Goal: Communication & Community: Answer question/provide support

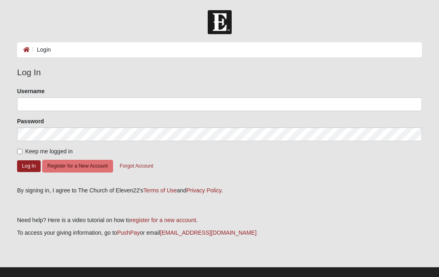
click at [39, 51] on li "Login" at bounding box center [40, 50] width 21 height 9
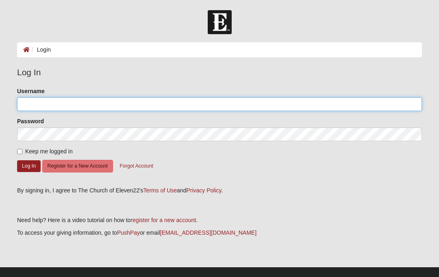
click at [44, 106] on input "Username" at bounding box center [219, 104] width 405 height 14
type input "VK.Wright"
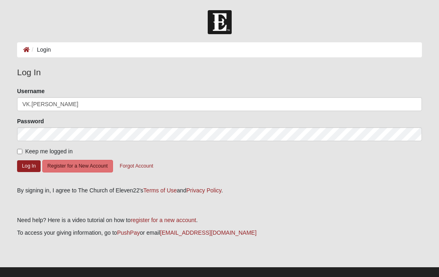
click at [29, 165] on button "Log In" at bounding box center [29, 166] width 24 height 12
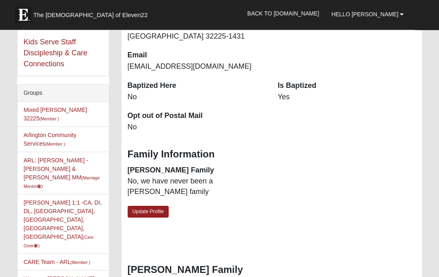
scroll to position [169, 0]
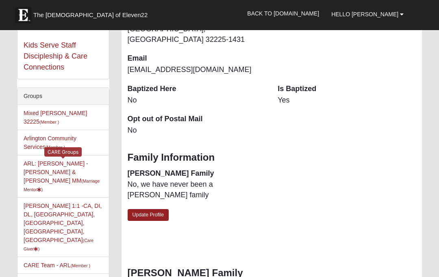
click at [84, 160] on link "ARL: Wright - Bob & Kathy MM (Marriage Mentor )" at bounding box center [62, 176] width 76 height 32
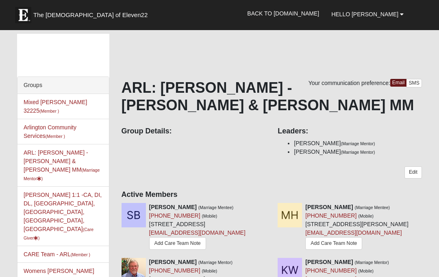
click at [427, 207] on icon at bounding box center [425, 207] width 6 height 6
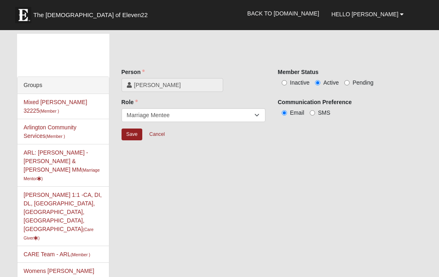
click at [192, 83] on span "[PERSON_NAME]" at bounding box center [176, 85] width 84 height 8
click at [203, 90] on link "[PERSON_NAME]" at bounding box center [172, 85] width 102 height 14
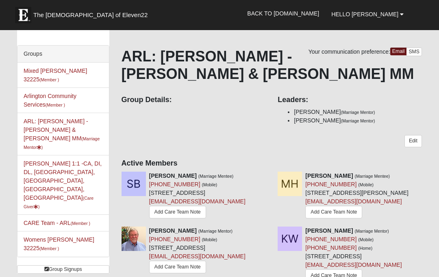
scroll to position [30, 0]
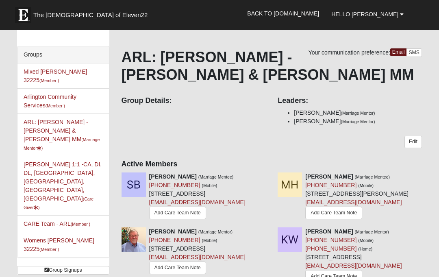
click at [424, 177] on icon at bounding box center [425, 176] width 6 height 6
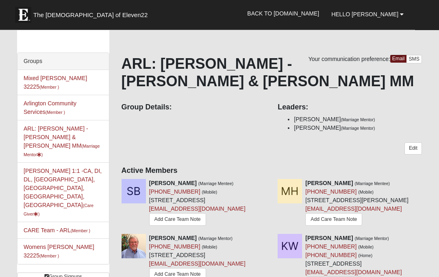
scroll to position [24, 0]
click at [423, 184] on icon at bounding box center [425, 183] width 6 height 6
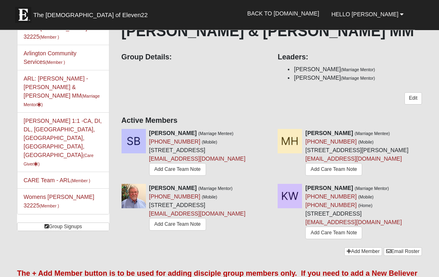
scroll to position [74, 0]
click at [427, 132] on icon at bounding box center [425, 133] width 6 height 6
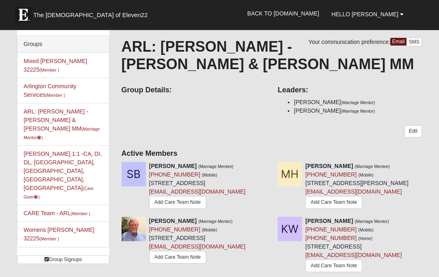
scroll to position [44, 0]
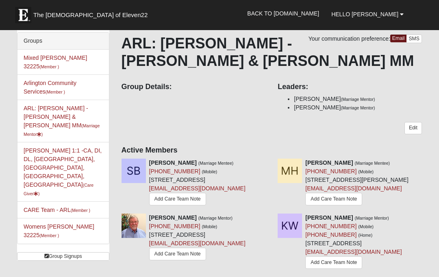
click at [338, 197] on link "Add Care Team Note" at bounding box center [333, 199] width 57 height 13
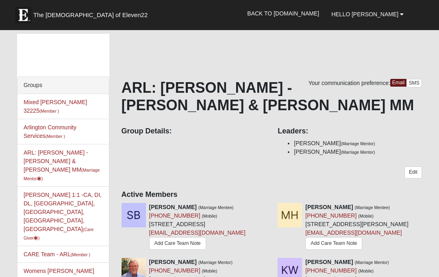
scroll to position [81, 0]
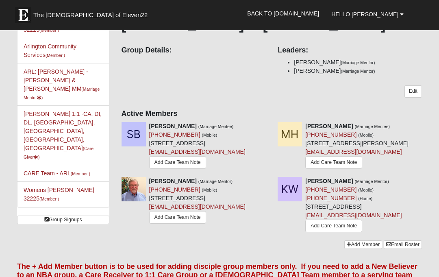
click at [323, 164] on link "Add Care Team Note" at bounding box center [333, 162] width 57 height 13
click at [427, 126] on icon at bounding box center [425, 126] width 6 height 6
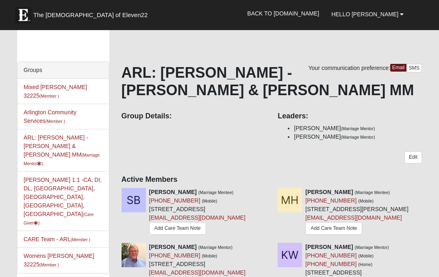
scroll to position [15, 0]
click at [423, 193] on icon at bounding box center [425, 192] width 6 height 6
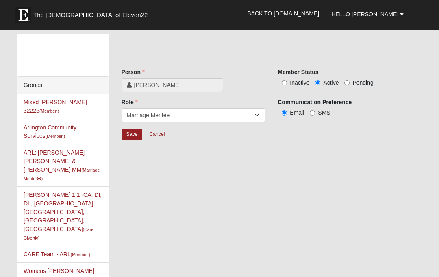
scroll to position [51, 0]
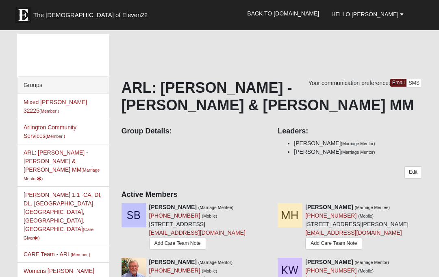
click at [427, 205] on icon at bounding box center [425, 207] width 6 height 6
click at [426, 204] on icon at bounding box center [425, 207] width 6 height 6
click at [425, 206] on icon at bounding box center [425, 207] width 6 height 6
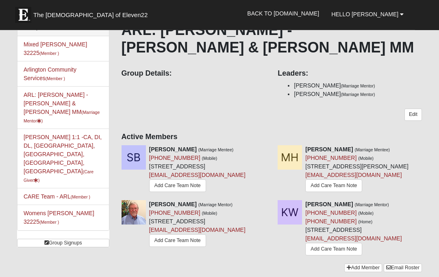
scroll to position [58, 0]
click at [425, 147] on icon at bounding box center [425, 149] width 6 height 6
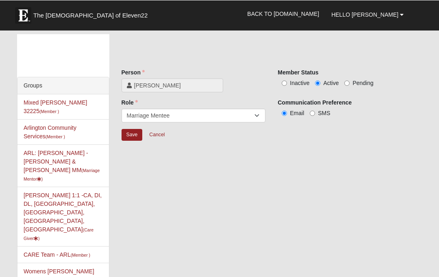
scroll to position [94, 0]
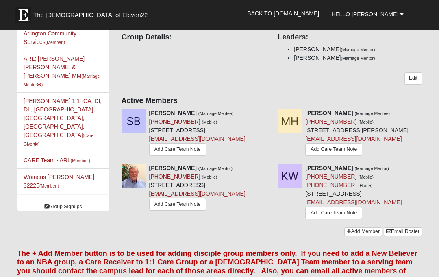
click at [426, 113] on icon at bounding box center [425, 113] width 6 height 6
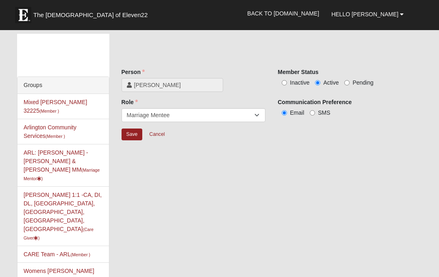
scroll to position [94, 0]
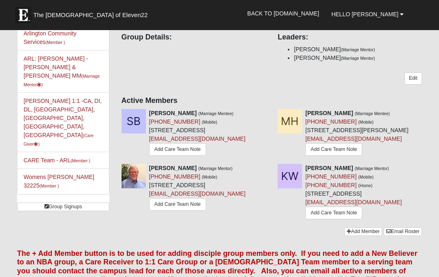
click at [315, 154] on link "Add Care Team Note" at bounding box center [333, 149] width 57 height 13
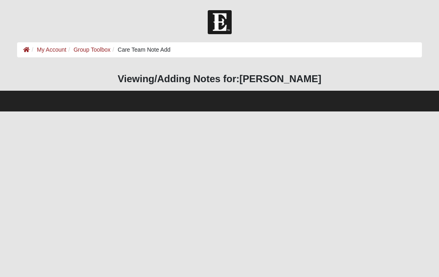
click at [157, 52] on li "Care Team Note Add" at bounding box center [141, 50] width 60 height 9
click at [174, 82] on h3 "Viewing/Adding Notes for: [PERSON_NAME]" at bounding box center [219, 79] width 405 height 12
click at [272, 78] on strong "[PERSON_NAME]" at bounding box center [280, 78] width 82 height 11
click at [288, 82] on strong "[PERSON_NAME]" at bounding box center [280, 78] width 82 height 11
click at [324, 80] on h3 "Viewing/Adding Notes for: [PERSON_NAME]" at bounding box center [219, 79] width 405 height 12
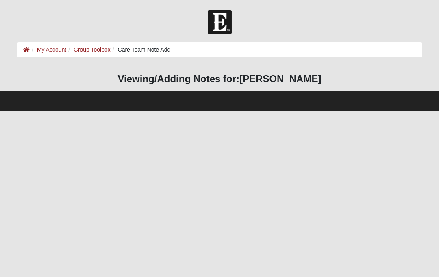
click at [274, 111] on html "Hello [PERSON_NAME] My Account Log Out Care Team Note Add My Account Group Tool…" at bounding box center [219, 55] width 439 height 111
click at [247, 111] on html "Hello [PERSON_NAME] My Account Log Out Care Team Note Add My Account Group Tool…" at bounding box center [219, 55] width 439 height 111
click at [152, 51] on li "Care Team Note Add" at bounding box center [141, 50] width 60 height 9
click at [154, 53] on li "Care Team Note Add" at bounding box center [141, 50] width 60 height 9
click at [159, 52] on li "Care Team Note Add" at bounding box center [141, 50] width 60 height 9
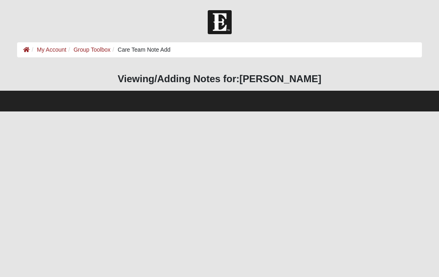
click at [165, 53] on li "Care Team Note Add" at bounding box center [141, 50] width 60 height 9
click at [186, 49] on ol "My Account Group Toolbox Care Team Note Add" at bounding box center [219, 49] width 405 height 15
click at [195, 56] on ol "My Account Group Toolbox Care Team Note Add" at bounding box center [219, 49] width 405 height 15
click at [233, 81] on h3 "Viewing/Adding Notes for: Malaki Harrington" at bounding box center [219, 79] width 405 height 12
click at [237, 79] on h3 "Viewing/Adding Notes for: Malaki Harrington" at bounding box center [219, 79] width 405 height 12
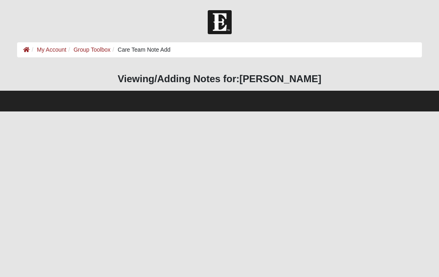
click at [59, 48] on link "My Account" at bounding box center [51, 49] width 29 height 7
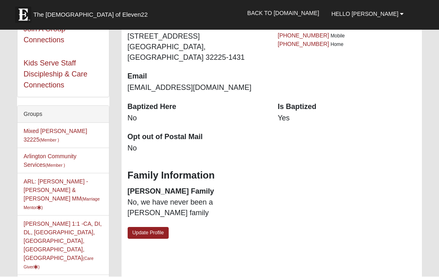
scroll to position [151, 0]
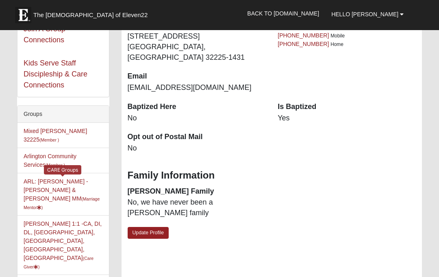
click at [56, 178] on link "ARL: [PERSON_NAME] - [PERSON_NAME] & [PERSON_NAME] (Marriage Mentor )" at bounding box center [62, 194] width 76 height 32
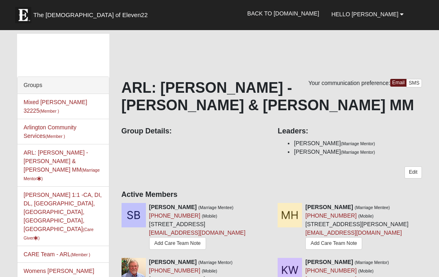
click at [425, 205] on icon at bounding box center [425, 207] width 6 height 6
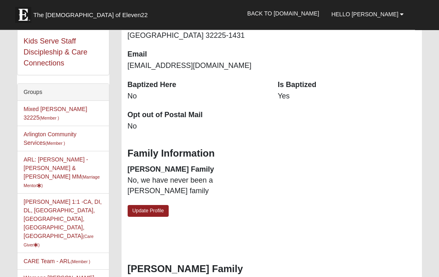
scroll to position [173, 0]
click at [45, 156] on link "ARL: [PERSON_NAME] - [PERSON_NAME] & [PERSON_NAME] (Marriage Mentor )" at bounding box center [62, 172] width 76 height 32
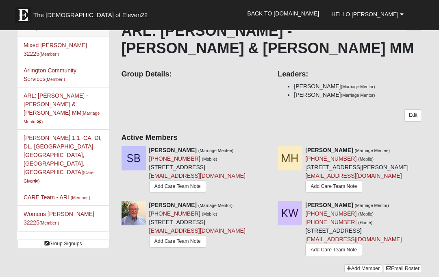
scroll to position [56, 0]
click at [424, 150] on icon at bounding box center [425, 150] width 6 height 6
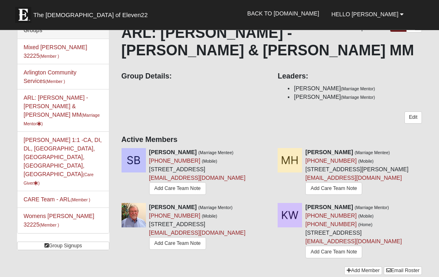
scroll to position [55, 0]
click at [290, 157] on img at bounding box center [290, 160] width 24 height 24
click at [312, 191] on link "Add Care Team Note" at bounding box center [333, 188] width 57 height 13
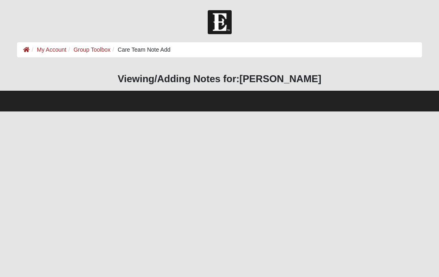
click at [80, 111] on html "Hello [PERSON_NAME] My Account Log Out Care Team Note Add My Account Group Tool…" at bounding box center [219, 55] width 439 height 111
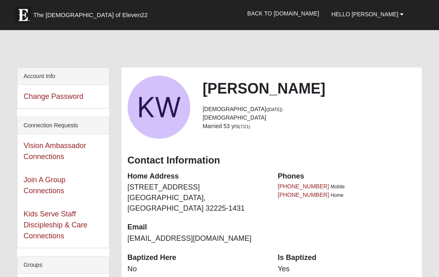
click at [399, 15] on link "Hello Kathy" at bounding box center [367, 14] width 85 height 20
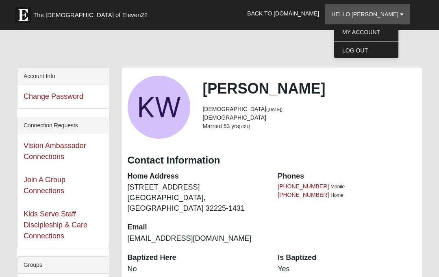
click at [380, 52] on link "Log Out" at bounding box center [366, 50] width 64 height 11
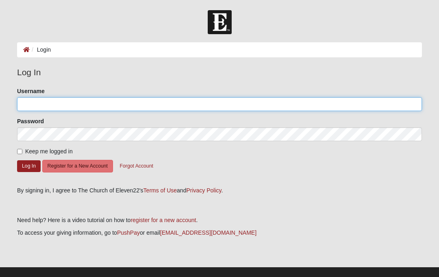
click at [80, 106] on input "Username" at bounding box center [219, 104] width 405 height 14
type input "VK.[PERSON_NAME]"
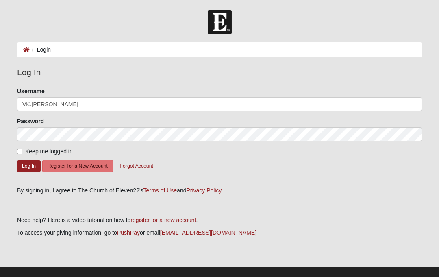
click at [29, 165] on button "Log In" at bounding box center [29, 166] width 24 height 12
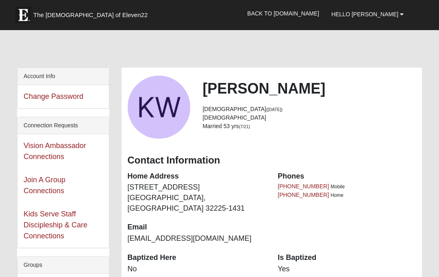
click at [399, 15] on link "Hello [PERSON_NAME]" at bounding box center [367, 14] width 85 height 20
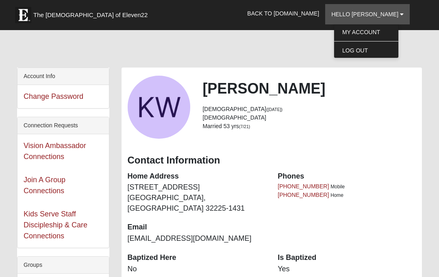
click at [388, 50] on link "Log Out" at bounding box center [366, 50] width 64 height 11
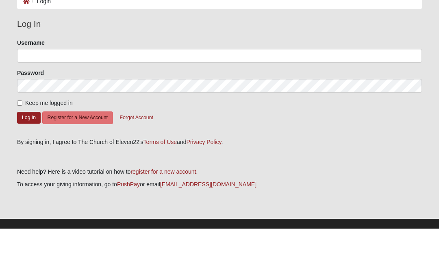
scroll to position [11, 0]
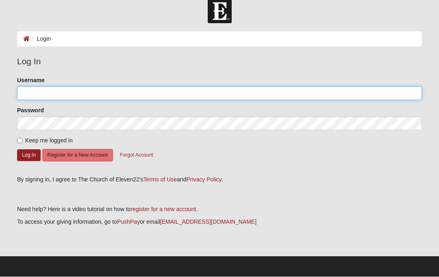
click at [42, 92] on input "Username" at bounding box center [219, 94] width 405 height 14
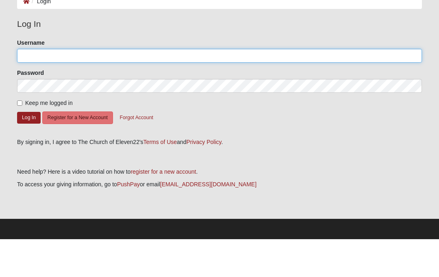
type input "VK.[PERSON_NAME]"
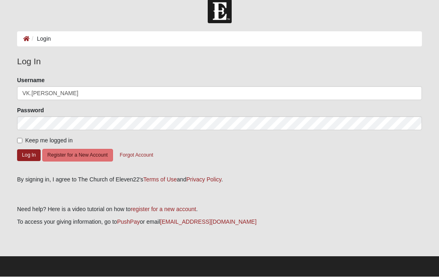
scroll to position [0, 0]
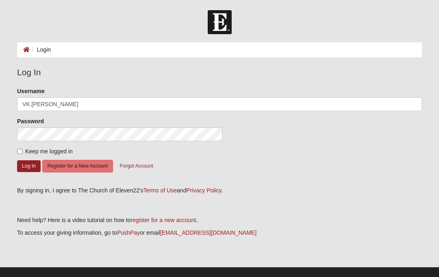
click at [26, 168] on button "Log In" at bounding box center [29, 166] width 24 height 12
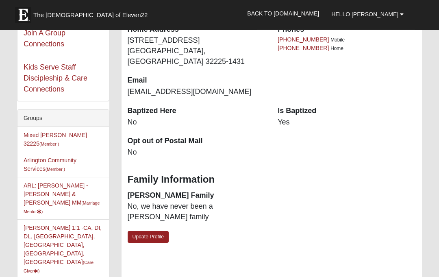
scroll to position [147, 0]
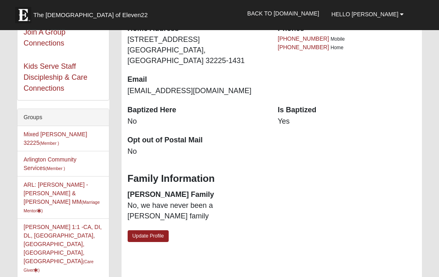
click at [62, 199] on small "(Marriage Mentor )" at bounding box center [62, 205] width 76 height 13
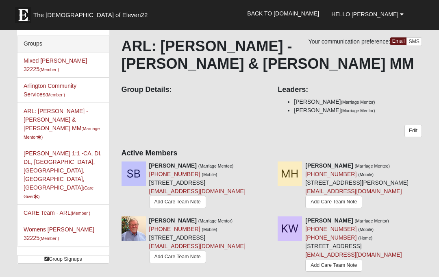
scroll to position [47, 0]
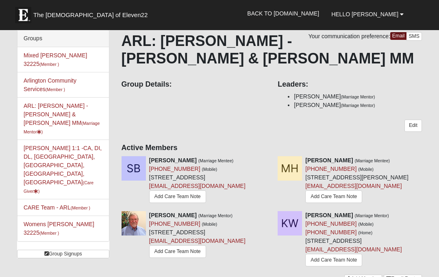
click at [426, 160] on icon at bounding box center [425, 160] width 6 height 6
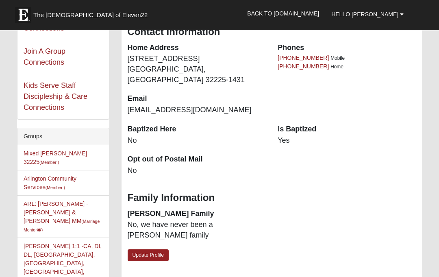
scroll to position [128, 0]
click at [52, 200] on link "ARL: [PERSON_NAME] - [PERSON_NAME] & [PERSON_NAME] (Marriage Mentor )" at bounding box center [62, 216] width 76 height 32
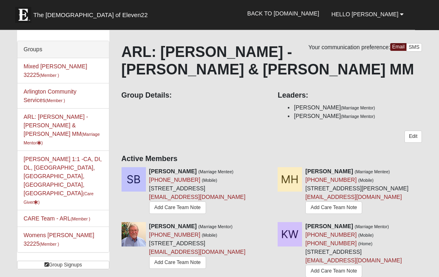
scroll to position [34, 0]
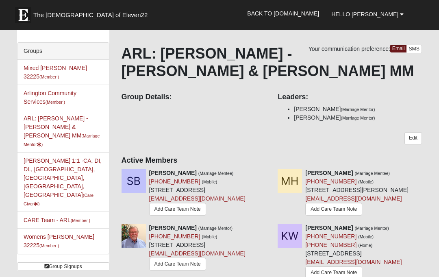
click at [425, 174] on icon at bounding box center [425, 173] width 6 height 6
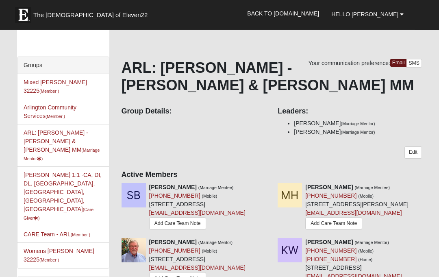
scroll to position [23, 0]
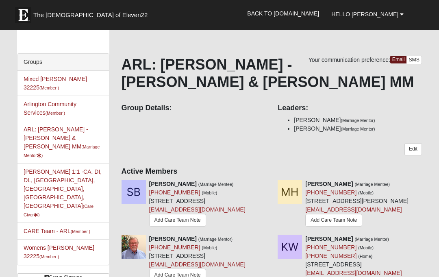
click at [428, 178] on form "The Church of Eleven22 Hello Kathy My Account Log Out Back to COE22.com" at bounding box center [219, 266] width 439 height 558
click at [427, 183] on icon at bounding box center [425, 184] width 6 height 6
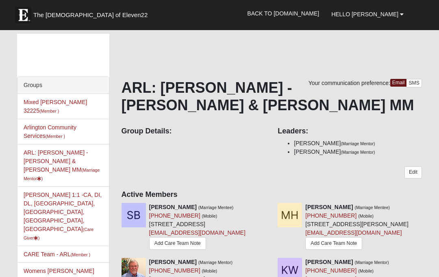
click at [416, 175] on link "Edit" at bounding box center [412, 172] width 17 height 12
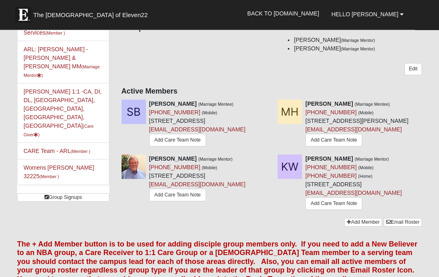
scroll to position [103, 0]
click at [427, 161] on icon at bounding box center [425, 159] width 6 height 6
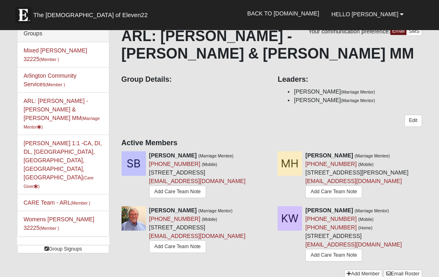
scroll to position [54, 0]
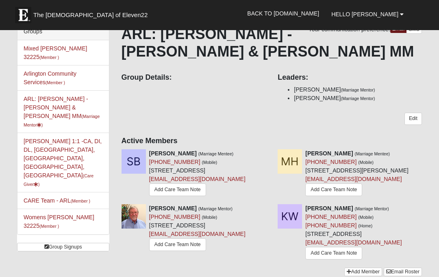
click at [429, 150] on form "The Church of Eleven22 Hello Kathy My Account Log Out Back to COE22.com" at bounding box center [219, 236] width 439 height 558
click at [343, 191] on link "Add Care Team Note" at bounding box center [333, 189] width 57 height 13
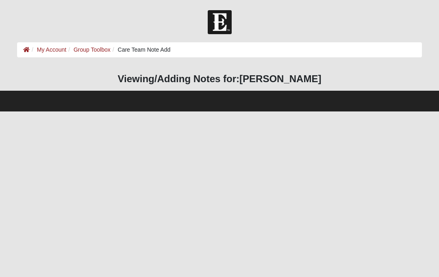
click at [274, 111] on html "Hello Kathy My Account Log Out Care Team Note Add My Account Group Toolbox Care…" at bounding box center [219, 55] width 439 height 111
click at [196, 82] on h3 "Viewing/Adding Notes for: Malaki Harrington" at bounding box center [219, 79] width 405 height 12
click at [192, 78] on h3 "Viewing/Adding Notes for: Malaki Harrington" at bounding box center [219, 79] width 405 height 12
click at [241, 111] on html "Hello Kathy My Account Log Out Care Team Note Add My Account Group Toolbox Care…" at bounding box center [219, 55] width 439 height 111
click at [154, 49] on li "Care Team Note Add" at bounding box center [141, 50] width 60 height 9
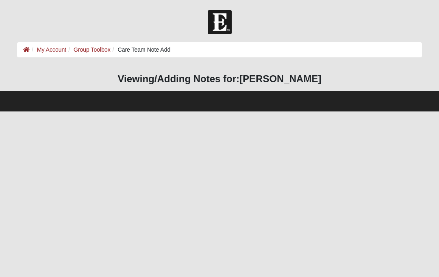
click at [155, 101] on footer at bounding box center [219, 101] width 439 height 21
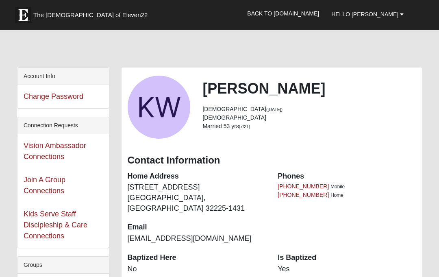
click at [399, 13] on link "Hello [PERSON_NAME]" at bounding box center [367, 14] width 85 height 20
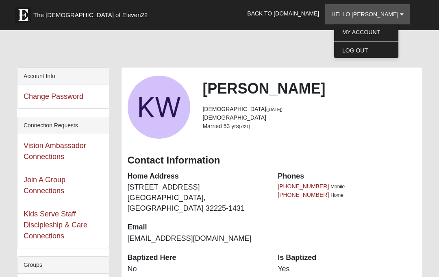
click at [391, 50] on link "Log Out" at bounding box center [366, 50] width 64 height 11
